Goal: Task Accomplishment & Management: Use online tool/utility

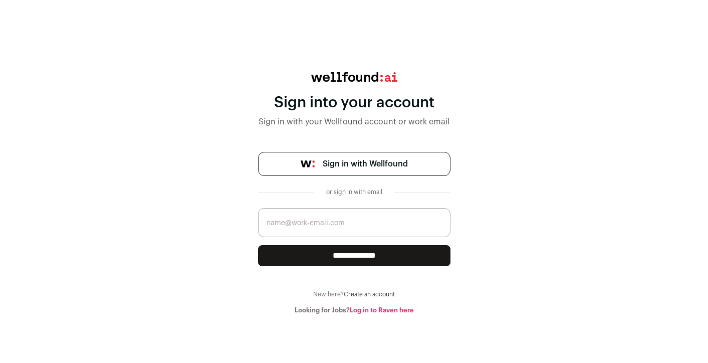
click at [390, 165] on span "Sign in with Wellfound" at bounding box center [365, 164] width 85 height 12
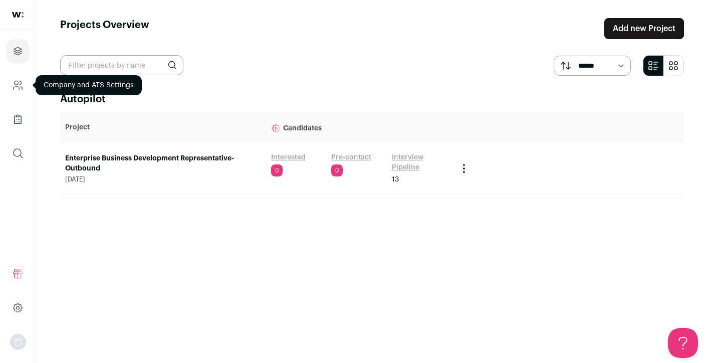
click at [17, 89] on icon "Company and ATS Settings" at bounding box center [18, 85] width 12 height 12
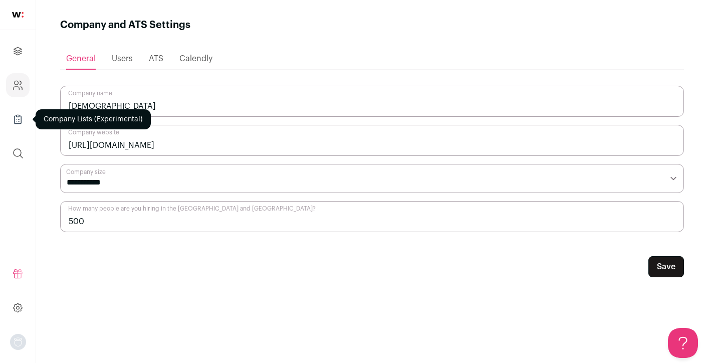
click at [17, 124] on icon "Company Lists" at bounding box center [18, 119] width 12 height 12
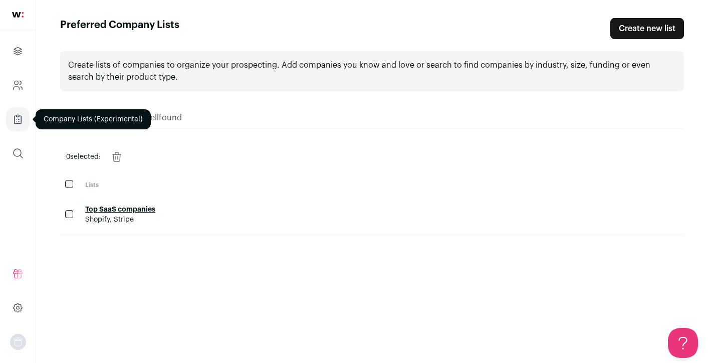
click at [21, 119] on icon "Company Lists" at bounding box center [18, 120] width 7 height 8
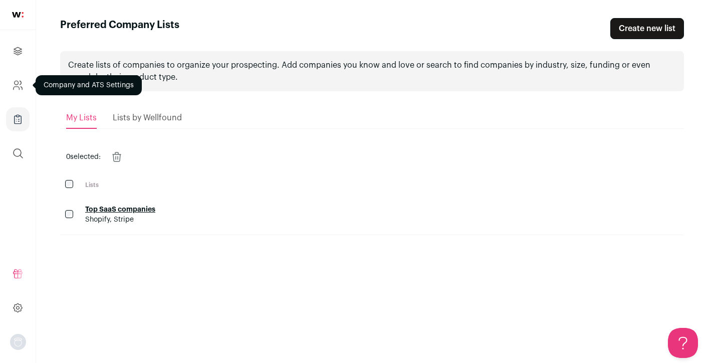
click at [19, 83] on icon "Company and ATS Settings" at bounding box center [18, 85] width 12 height 12
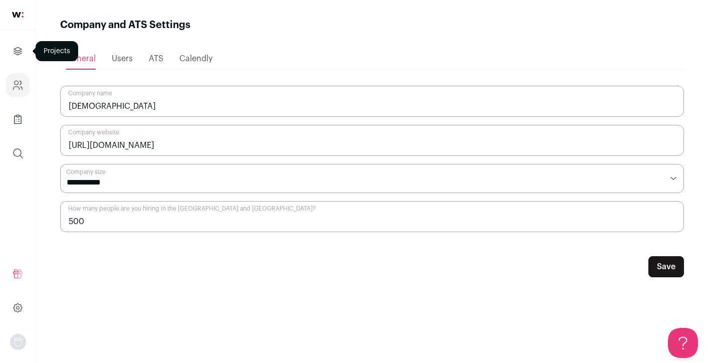
click at [19, 52] on icon "Projects" at bounding box center [18, 51] width 12 height 12
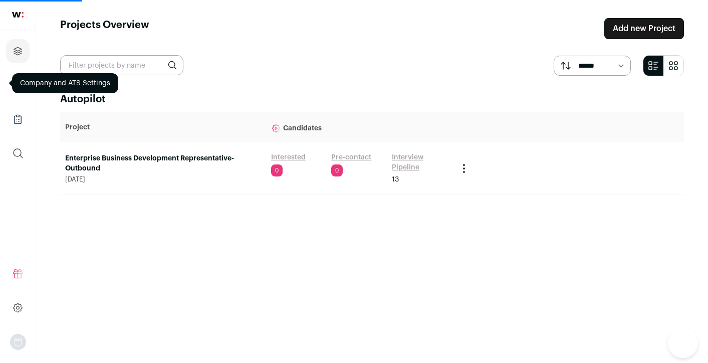
click at [630, 30] on link "Add new Project" at bounding box center [644, 28] width 80 height 21
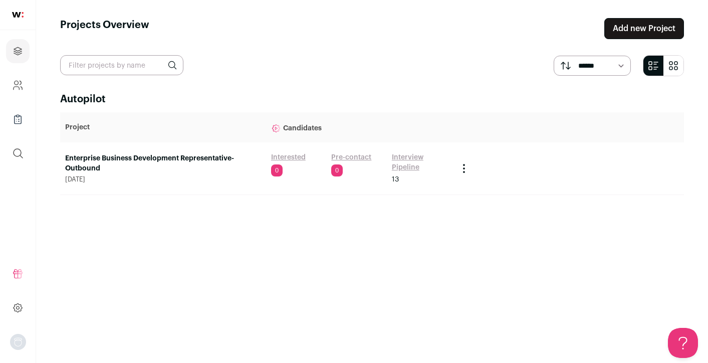
click at [633, 25] on link "Add new Project" at bounding box center [644, 28] width 80 height 21
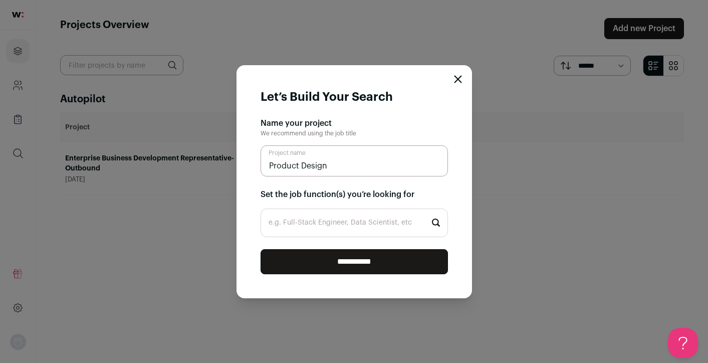
type input "Product Design"
click at [379, 230] on input "e.g. Full-Stack Engineer, Data Scientist, etc" at bounding box center [353, 222] width 187 height 29
type input "product design"
click at [260, 249] on input "**********" at bounding box center [353, 261] width 187 height 25
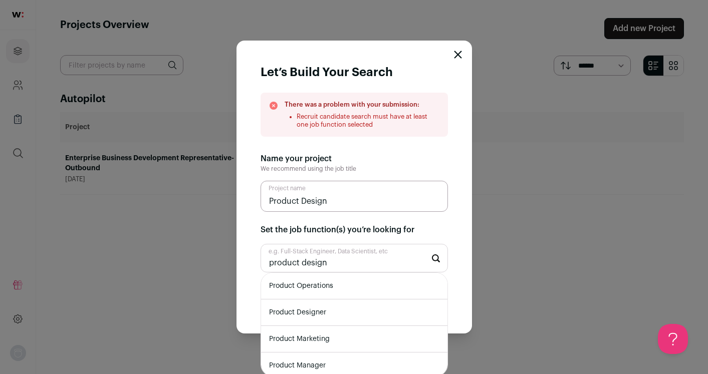
click at [326, 311] on li "Product Designer" at bounding box center [354, 313] width 186 height 27
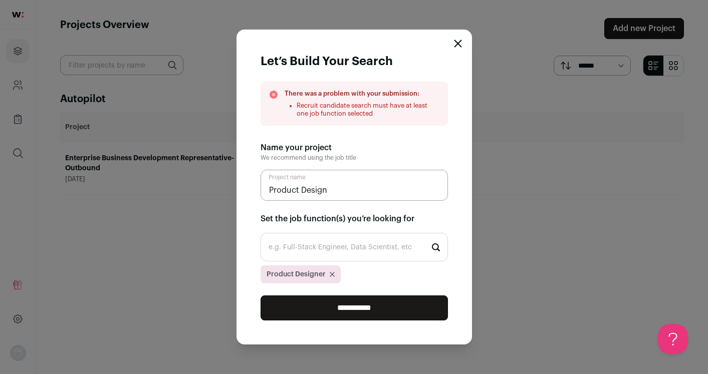
click at [359, 302] on input "**********" at bounding box center [353, 308] width 187 height 25
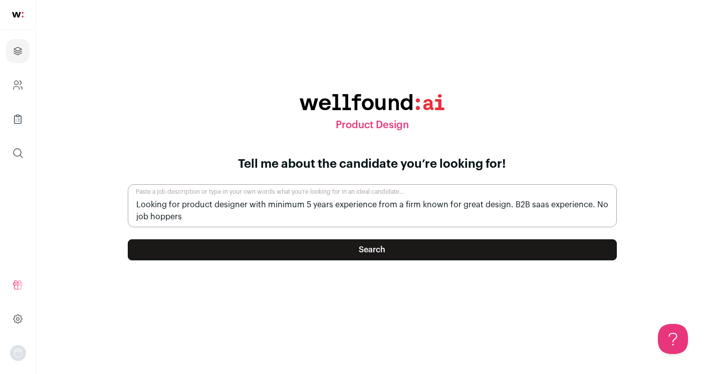
type textarea "Looking for product designer with minimum 5 years experience from a firm known …"
click at [358, 242] on button "Search" at bounding box center [372, 249] width 489 height 21
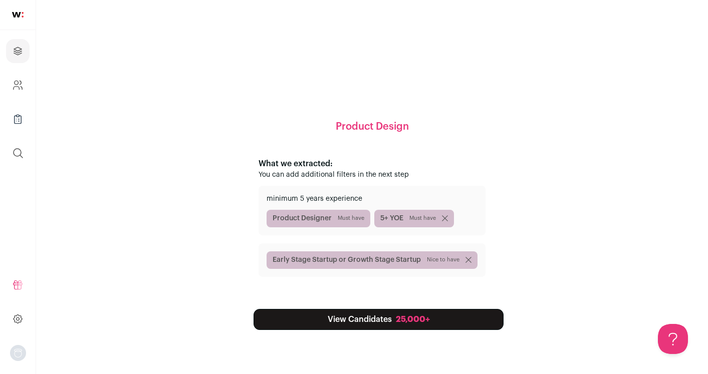
click at [374, 323] on link "View Candidates 25,000+" at bounding box center [378, 319] width 250 height 21
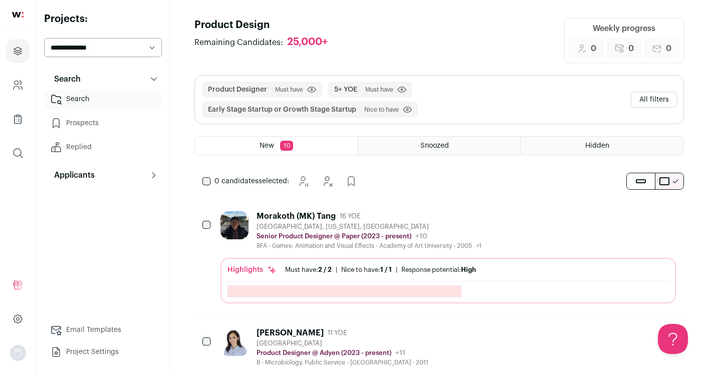
click at [124, 276] on div "Search Search Search Prospects Replied Applicants Applicants Applicants Email T…" at bounding box center [103, 215] width 118 height 293
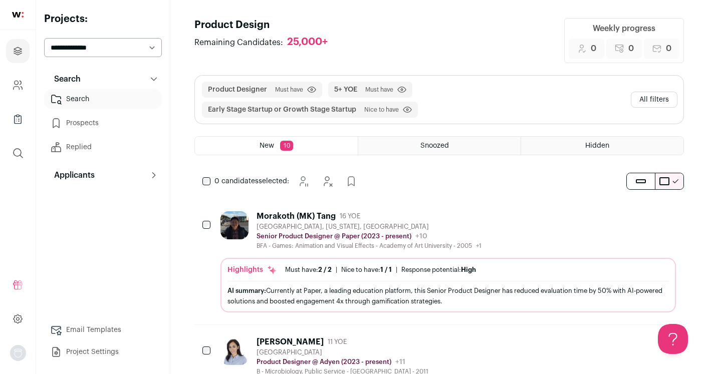
click at [17, 15] on img at bounding box center [18, 15] width 12 height 6
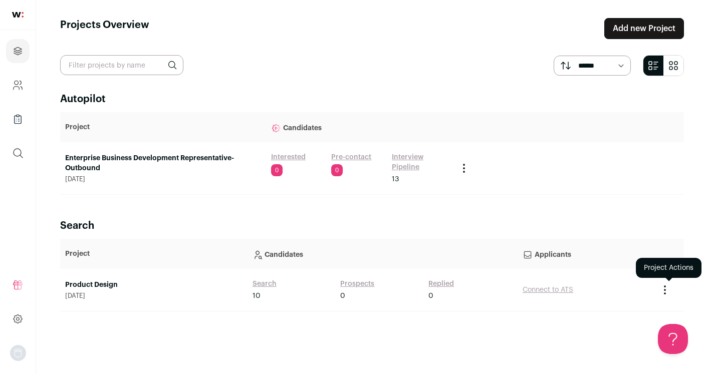
click at [663, 289] on icon "Project Actions" at bounding box center [665, 290] width 12 height 12
click at [647, 309] on button "Archive Project" at bounding box center [646, 311] width 48 height 8
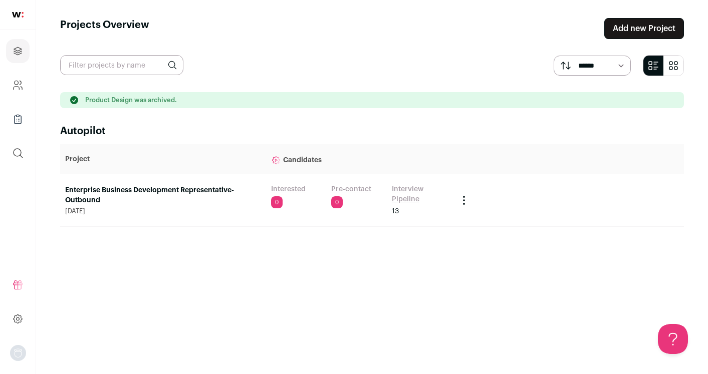
click at [432, 33] on header "Projects Overview Add new Project" at bounding box center [372, 28] width 624 height 21
click at [465, 1] on main "Projects Overview Add new Project ****** ******* Product Design was archived. A…" at bounding box center [372, 187] width 672 height 374
